Goal: Information Seeking & Learning: Learn about a topic

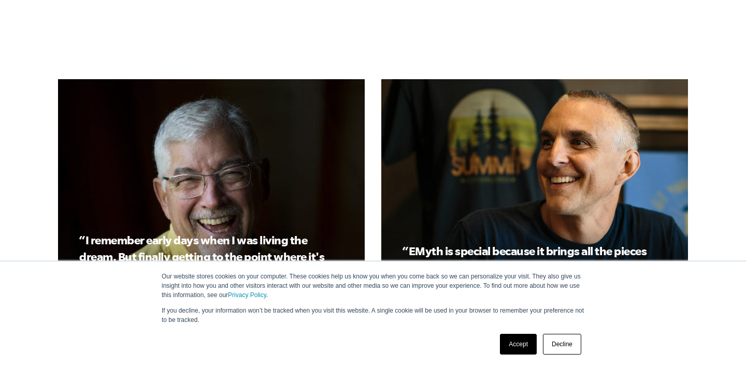
scroll to position [1067, 0]
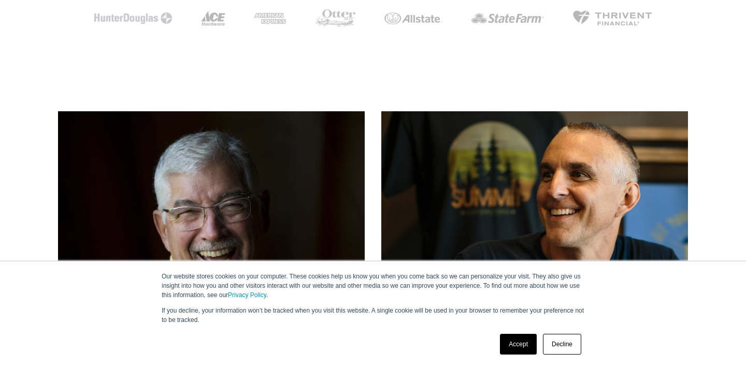
click at [566, 339] on link "Decline" at bounding box center [562, 344] width 38 height 21
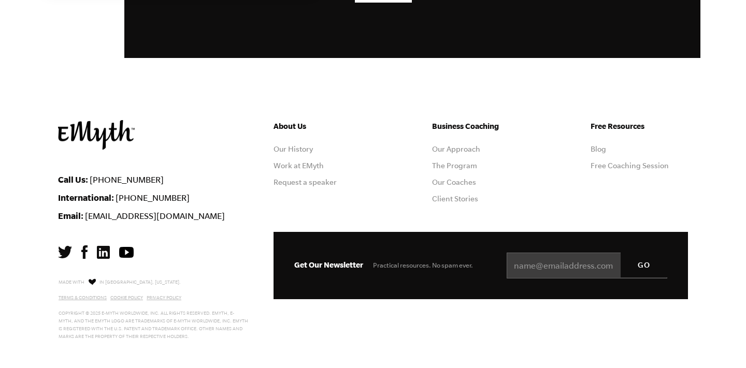
scroll to position [2824, 0]
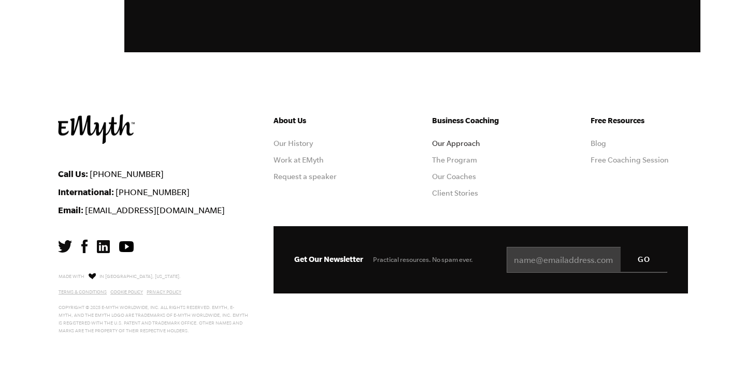
click at [456, 141] on link "Our Approach" at bounding box center [456, 143] width 48 height 8
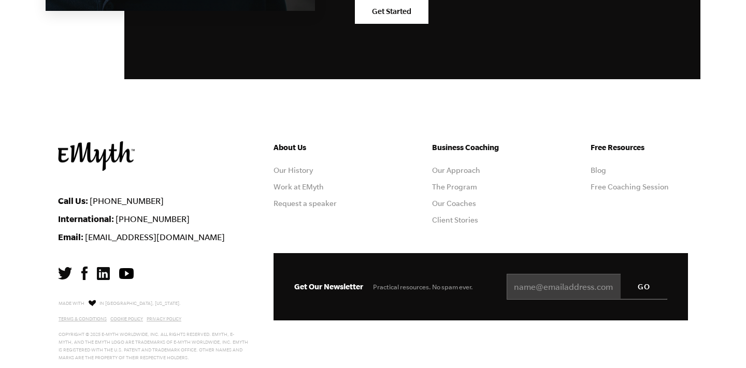
scroll to position [3335, 0]
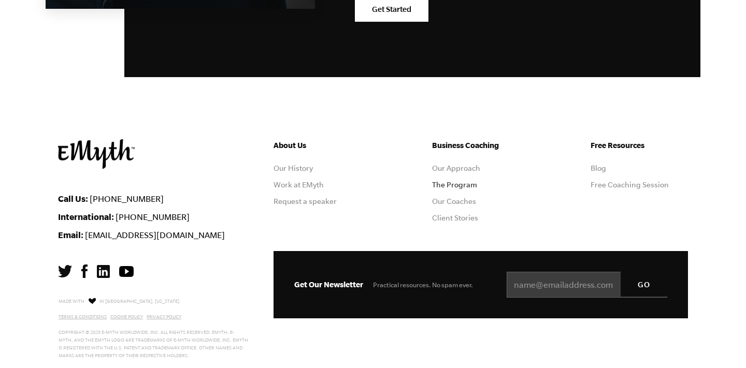
click at [462, 186] on link "The Program" at bounding box center [454, 185] width 45 height 8
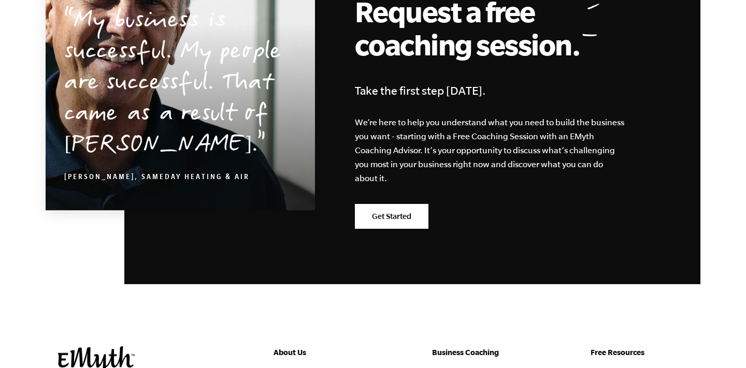
scroll to position [5198, 0]
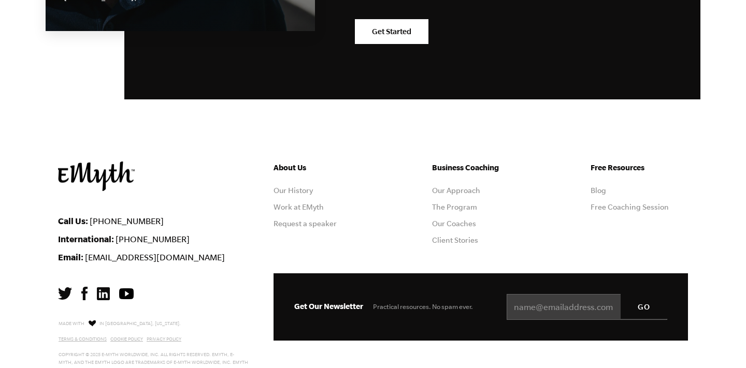
click at [464, 162] on ul "Business Coaching Our Approach The Program Our Coaches Client Stories" at bounding box center [480, 207] width 97 height 91
click at [463, 186] on link "Our Approach" at bounding box center [456, 190] width 48 height 8
